Goal: Task Accomplishment & Management: Manage account settings

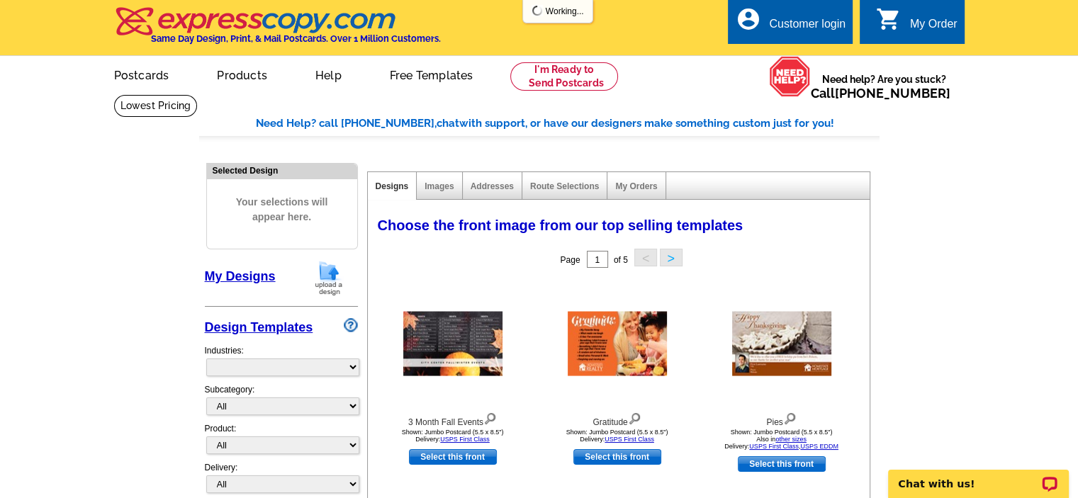
select select "744"
select select "754"
click at [795, 19] on div "Customer login" at bounding box center [807, 28] width 77 height 20
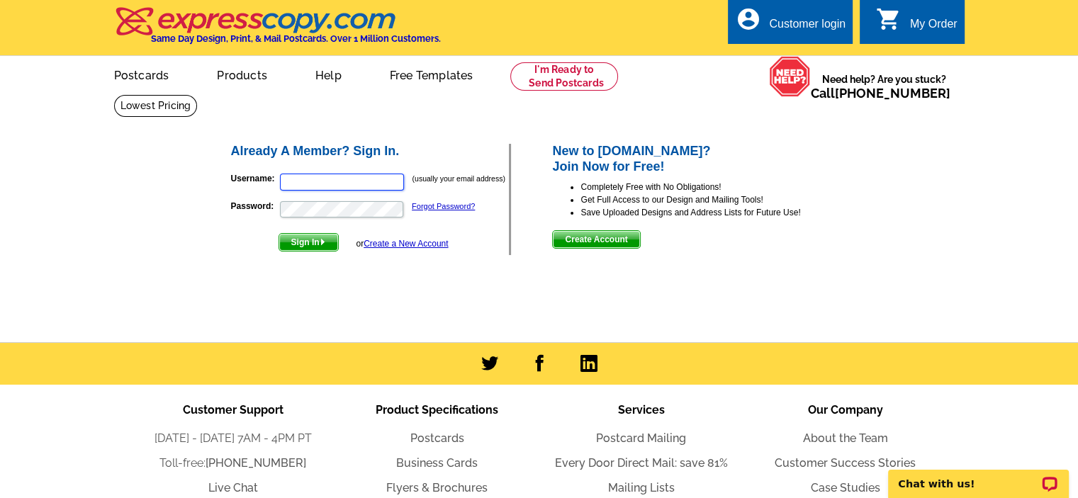
click at [352, 181] on input "Username:" at bounding box center [342, 182] width 124 height 17
type input "[EMAIL_ADDRESS][DOMAIN_NAME]"
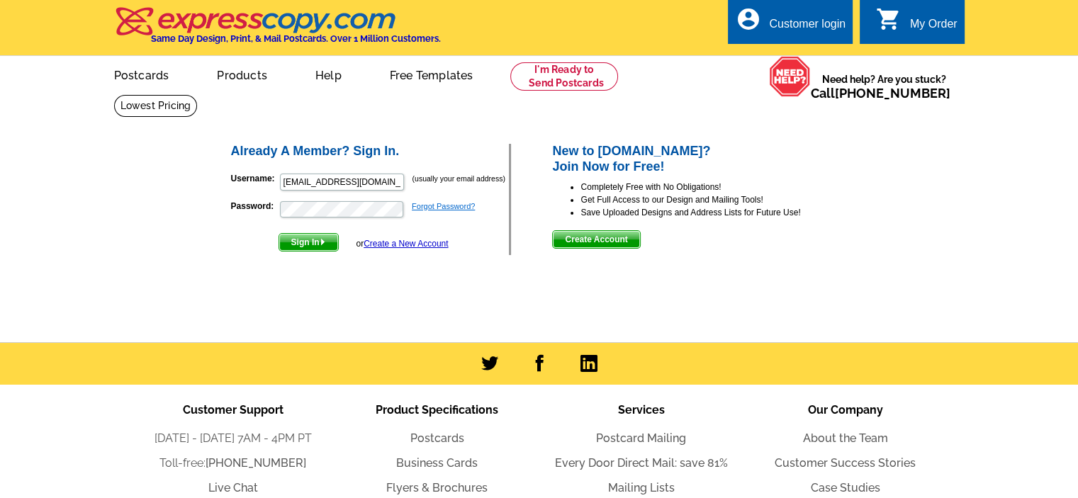
click at [441, 206] on link "Forgot Password?" at bounding box center [443, 206] width 63 height 9
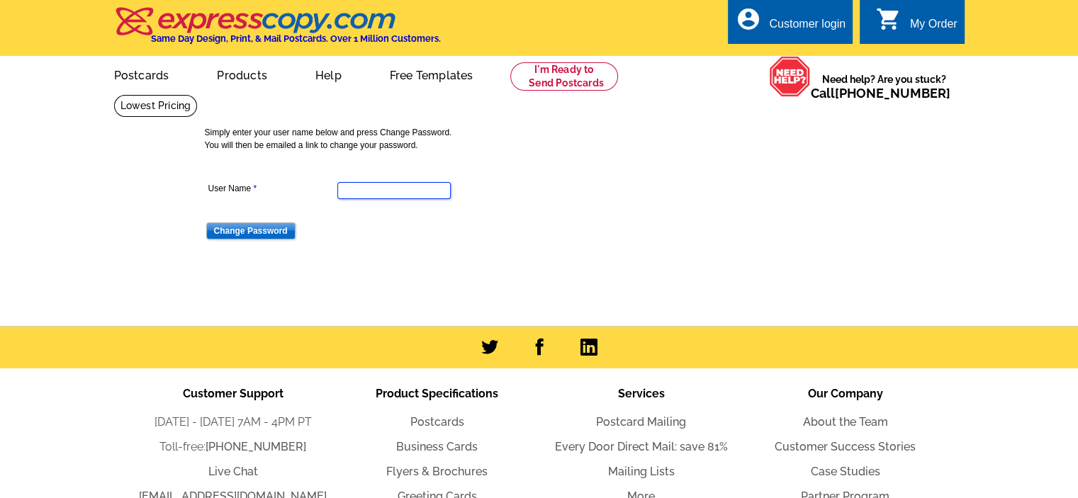
click at [374, 193] on input "User Name" at bounding box center [394, 190] width 113 height 17
type input "arieljrodriguez@hotmail.com"
click at [250, 230] on input "Change Password" at bounding box center [250, 231] width 89 height 17
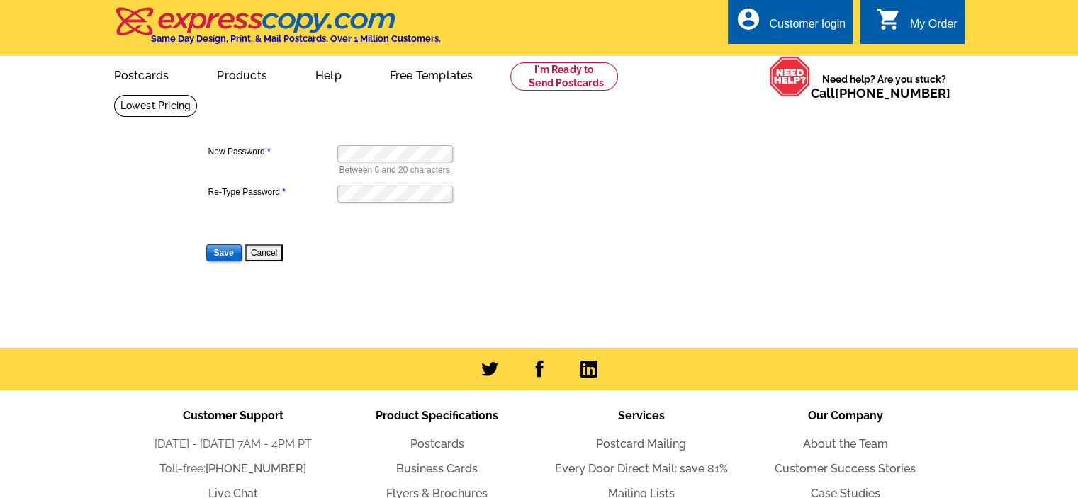
click at [224, 252] on input "Save" at bounding box center [223, 253] width 35 height 17
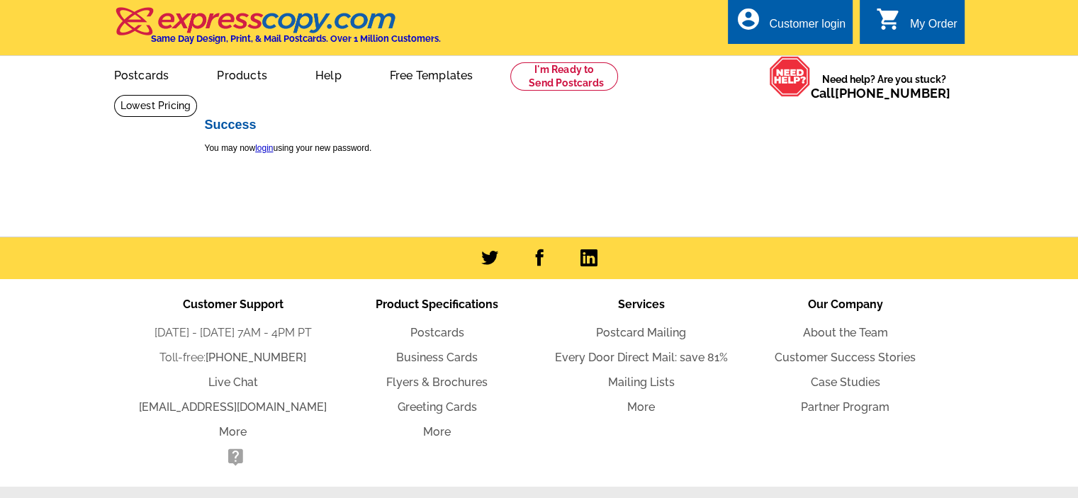
click at [804, 19] on div "Customer login" at bounding box center [807, 28] width 77 height 20
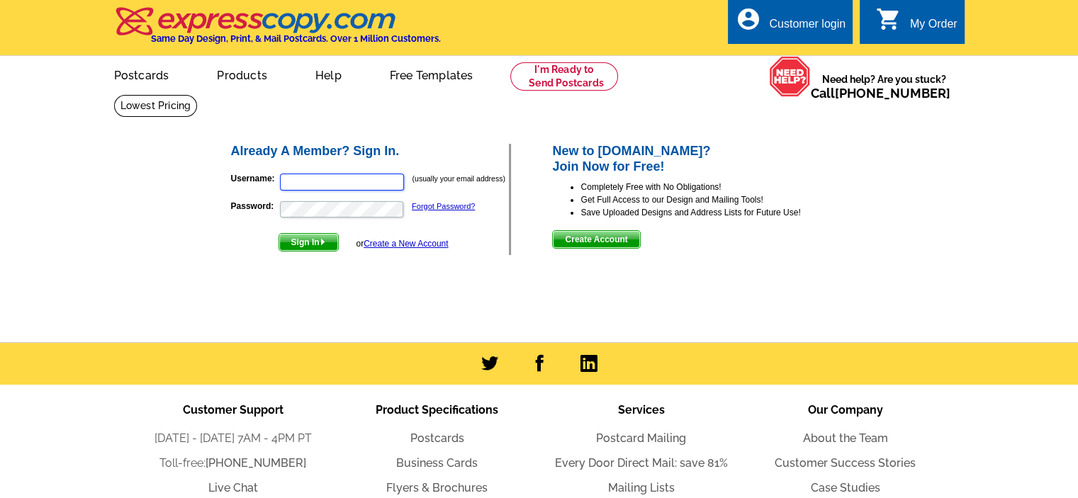
type input "[EMAIL_ADDRESS][DOMAIN_NAME]"
click at [309, 243] on span "Sign In" at bounding box center [308, 242] width 59 height 17
